Goal: Transaction & Acquisition: Obtain resource

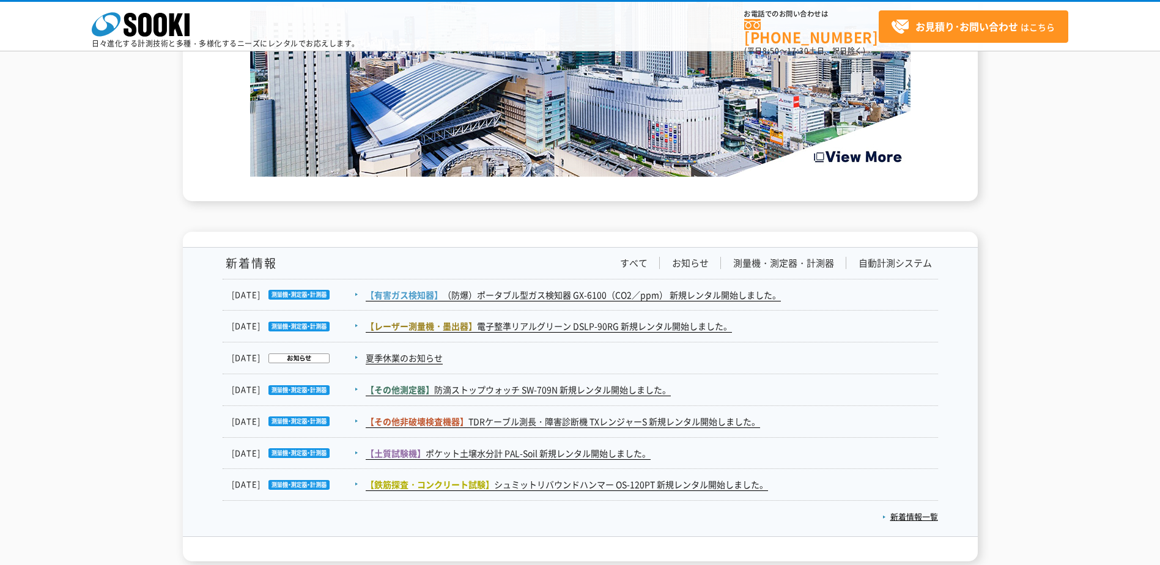
scroll to position [1834, 0]
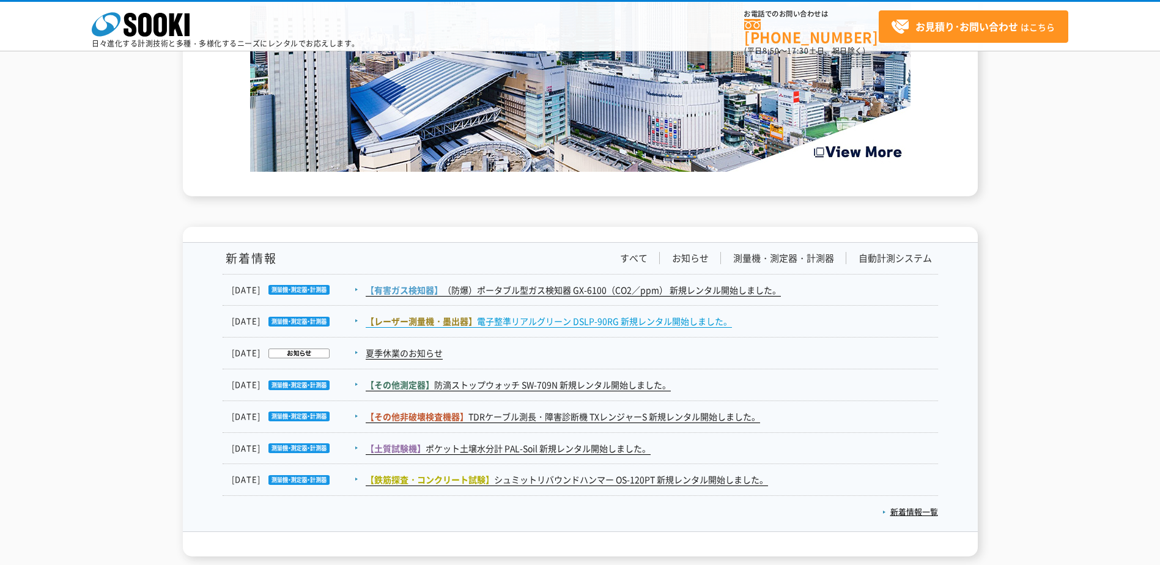
click at [601, 327] on link "【レーザー測量機・墨出器】 電子整準リアルグリーン DSLP-90RG 新規レンタル開始しました。" at bounding box center [549, 321] width 366 height 13
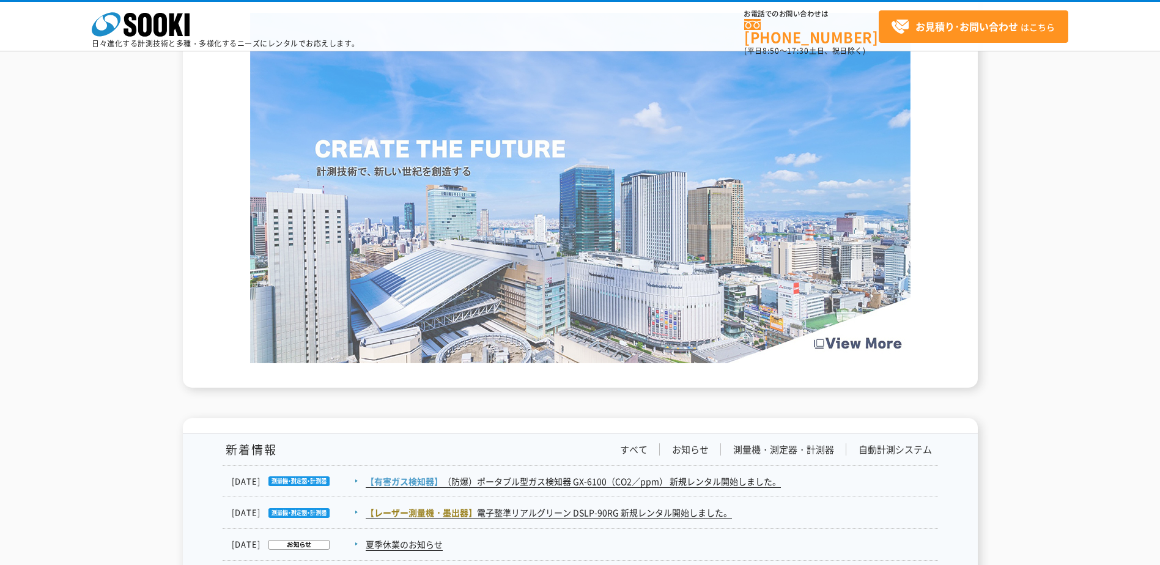
scroll to position [1633, 0]
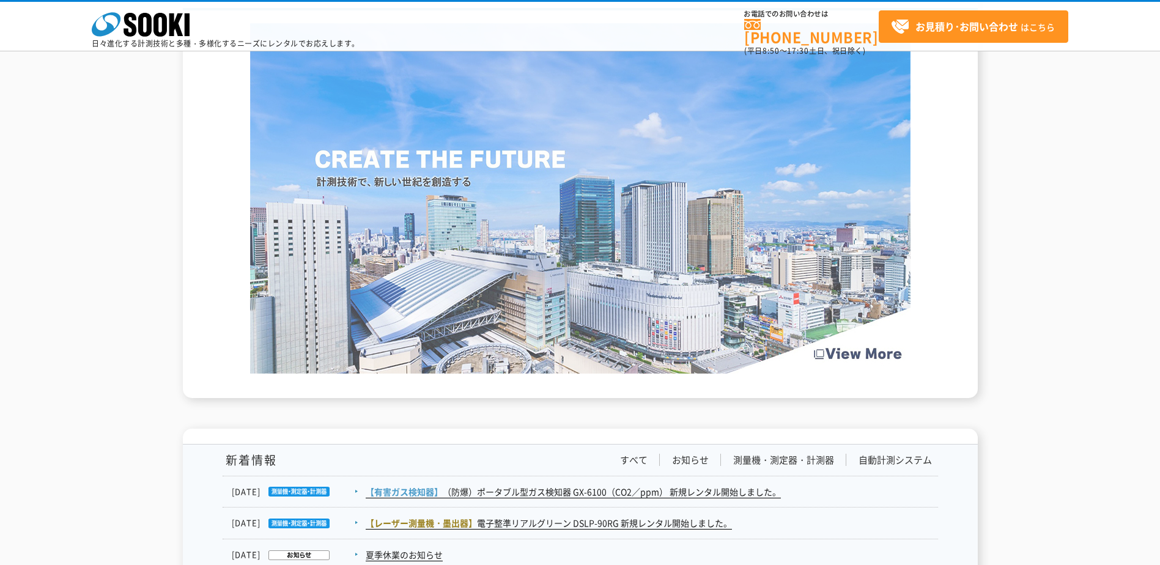
click at [880, 355] on img at bounding box center [580, 198] width 660 height 350
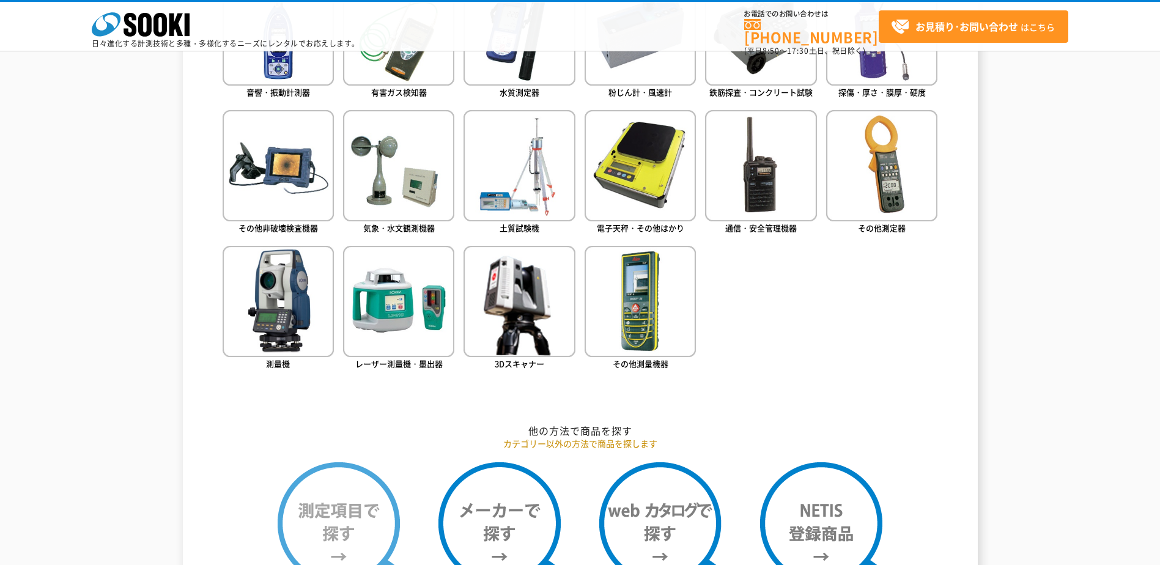
scroll to position [654, 0]
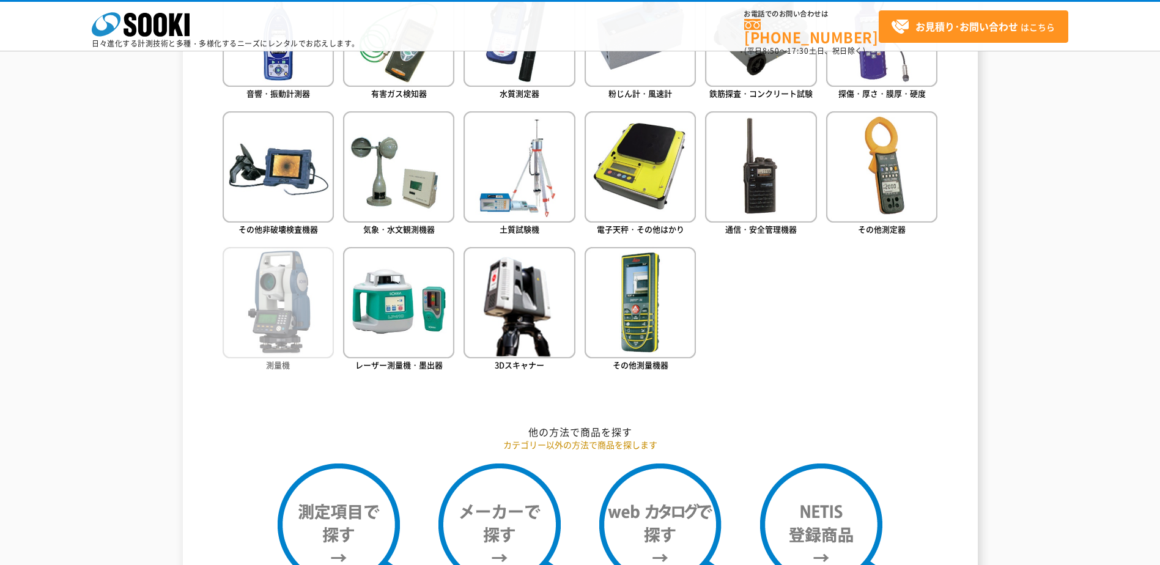
click at [278, 281] on img at bounding box center [278, 302] width 111 height 111
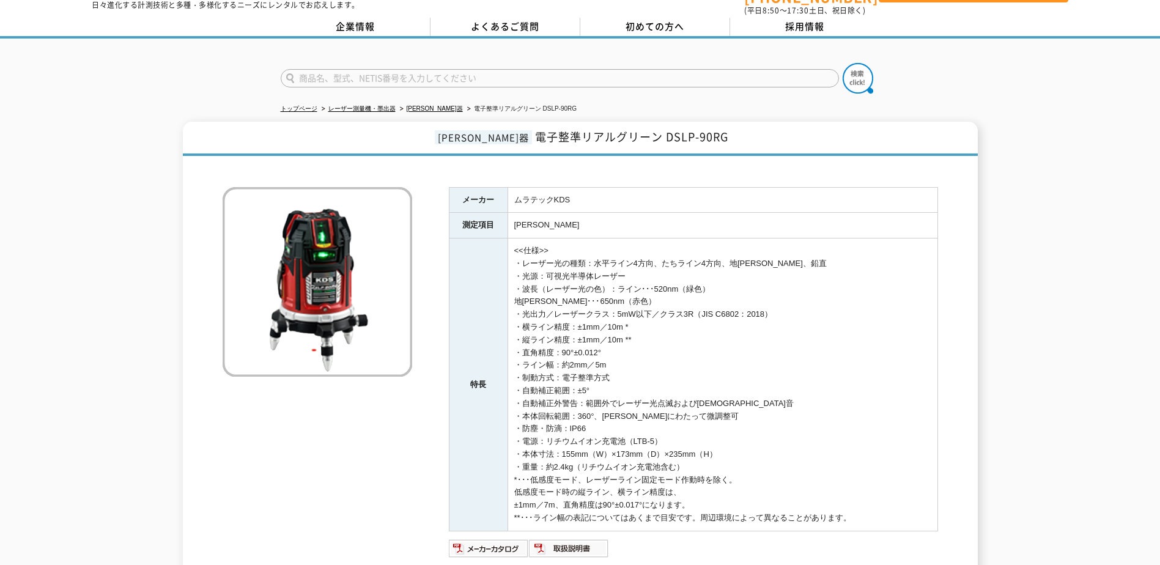
scroll to position [61, 0]
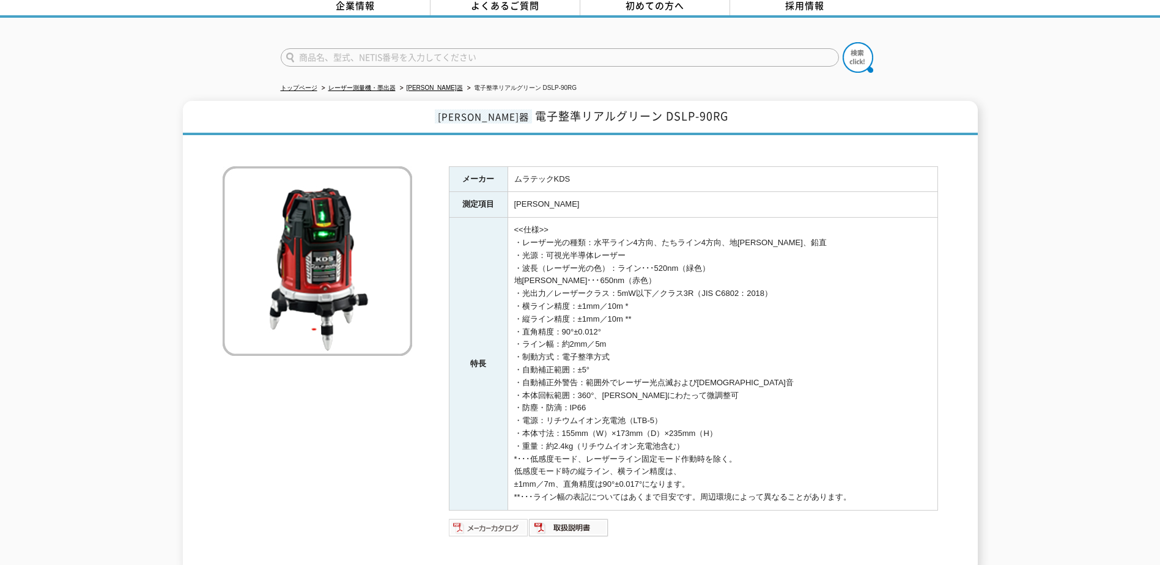
click at [502, 518] on img at bounding box center [489, 528] width 80 height 20
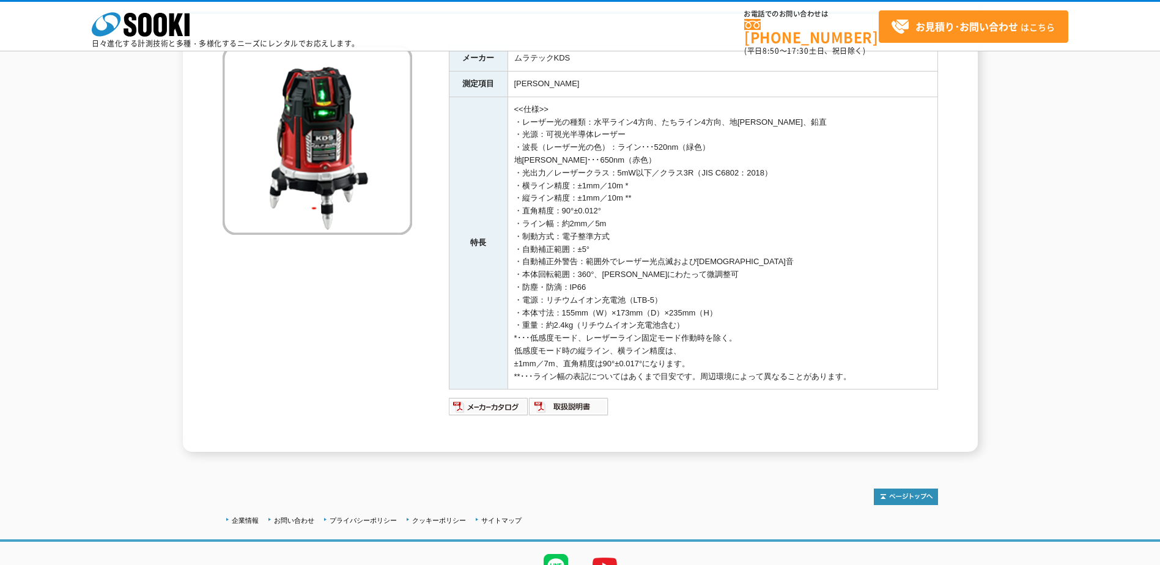
scroll to position [186, 0]
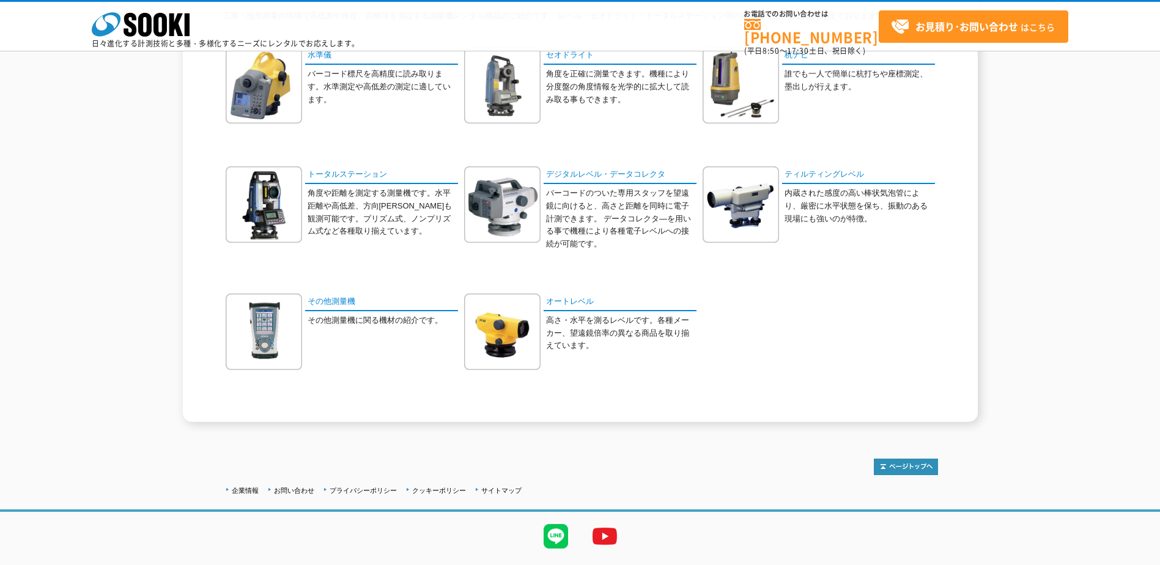
scroll to position [175, 0]
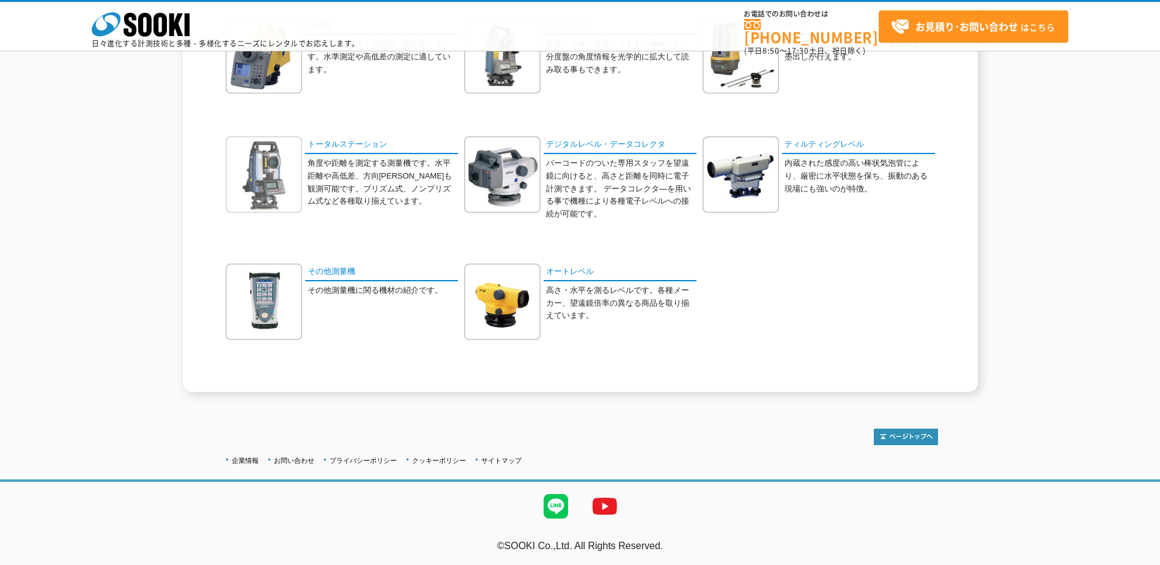
click at [243, 205] on img at bounding box center [264, 174] width 76 height 76
